Goal: Leave review/rating: Leave review/rating

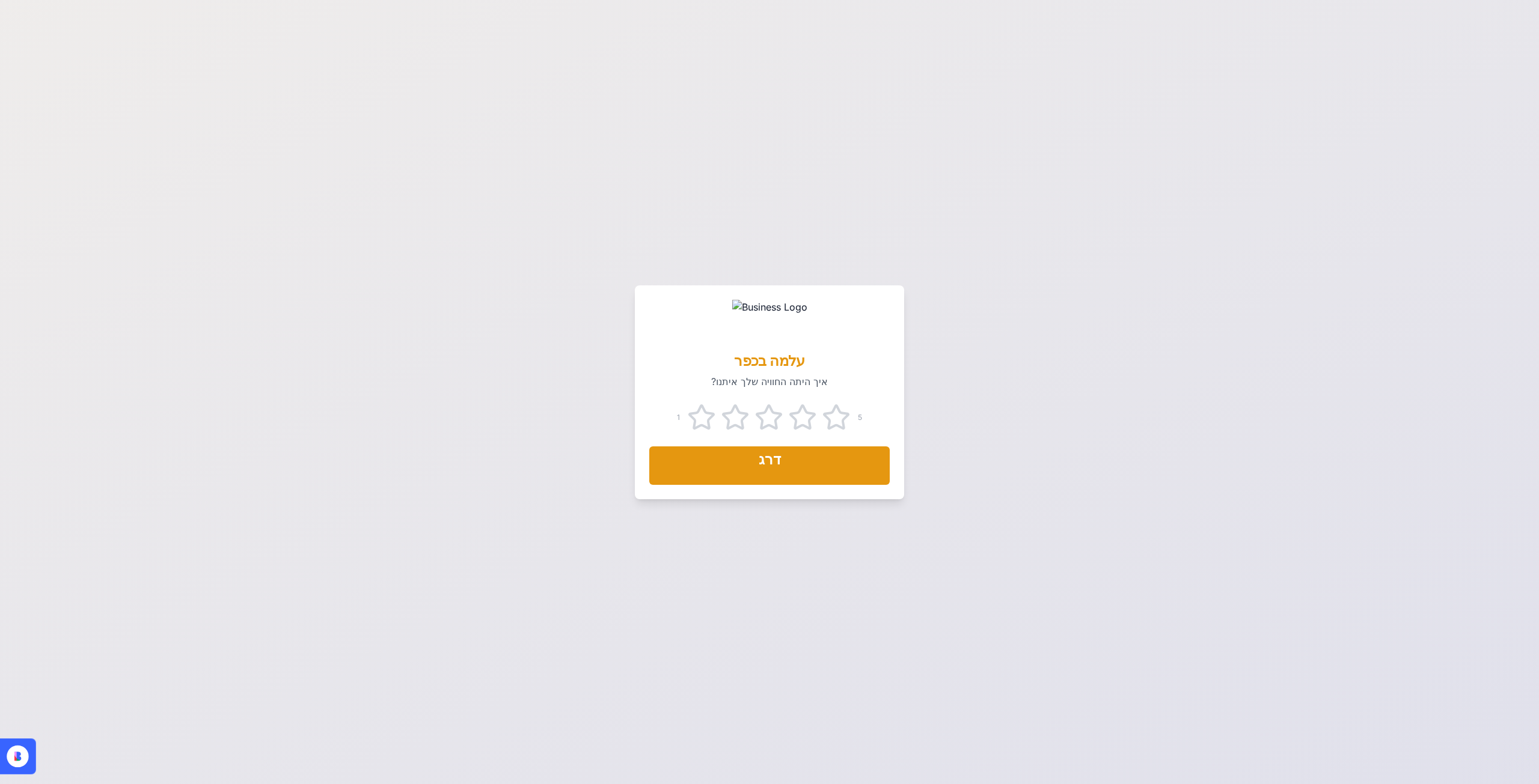
click at [813, 472] on button "דרג" at bounding box center [769, 466] width 240 height 39
click at [840, 410] on icon at bounding box center [836, 417] width 26 height 25
click at [789, 487] on div "1 5 דרג google" at bounding box center [770, 451] width 269 height 96
click at [789, 468] on button "דרג google" at bounding box center [769, 466] width 240 height 39
click at [798, 463] on button "דרג google" at bounding box center [769, 466] width 240 height 39
